Goal: Check status: Check status

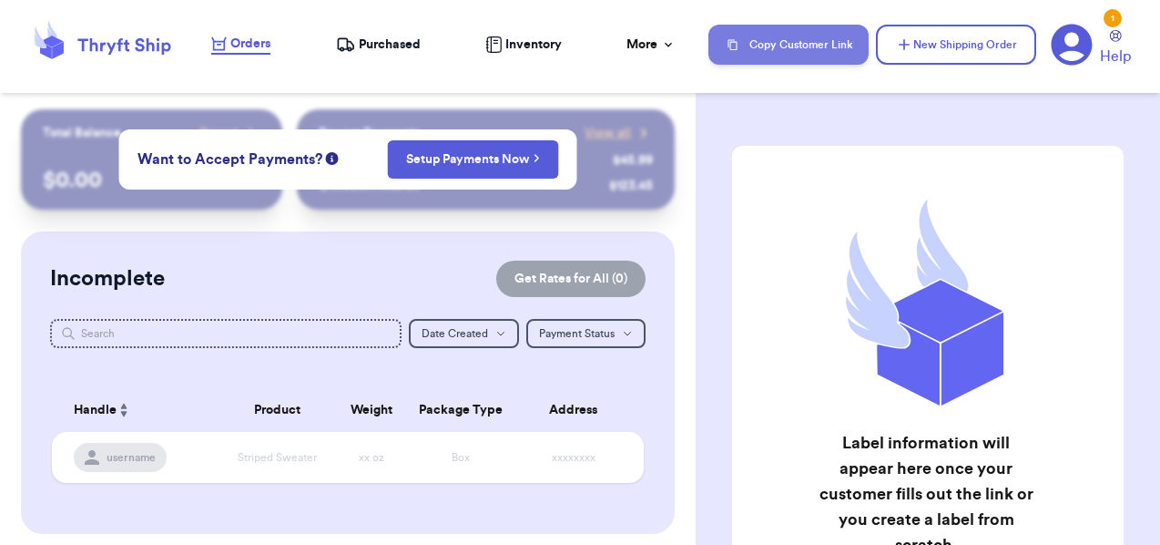
click at [767, 37] on button "Copy Customer Link" at bounding box center [788, 45] width 160 height 40
